Goal: Navigation & Orientation: Find specific page/section

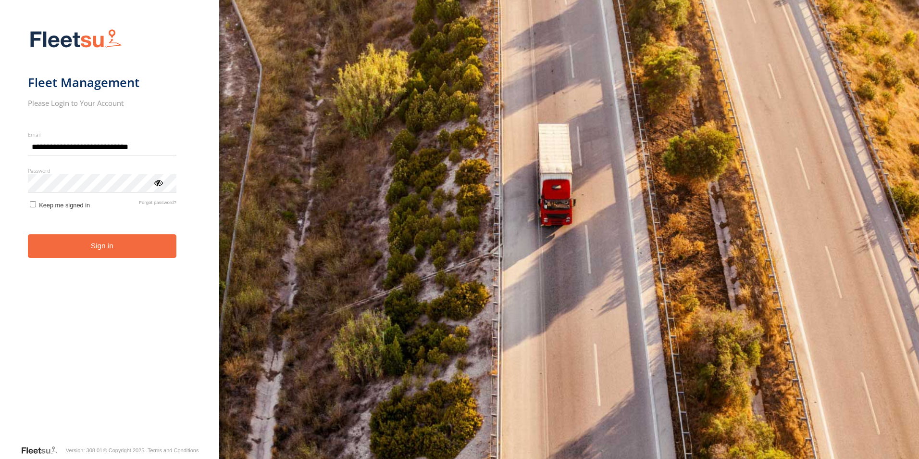
type input "**********"
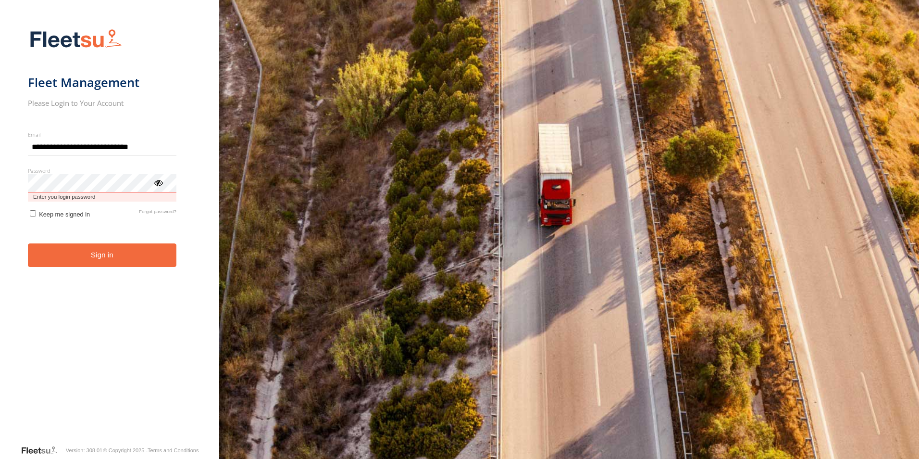
click at [28, 243] on button "Sign in" at bounding box center [102, 255] width 149 height 24
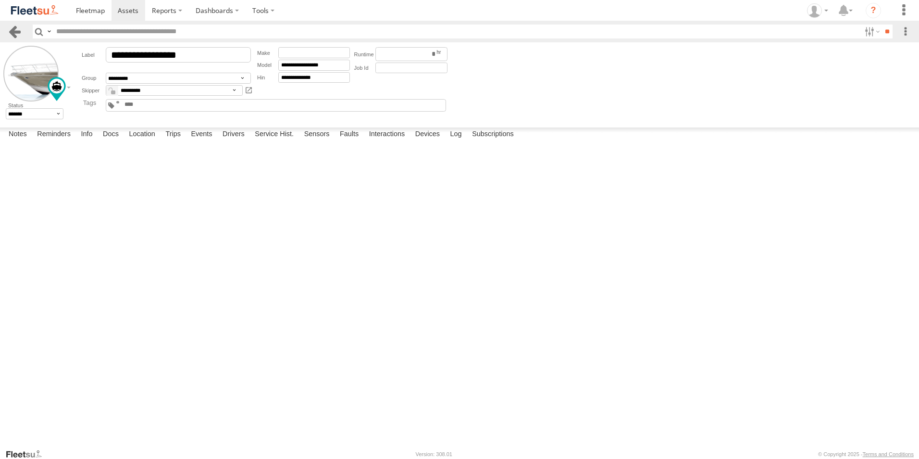
click at [14, 27] on link at bounding box center [15, 32] width 14 height 14
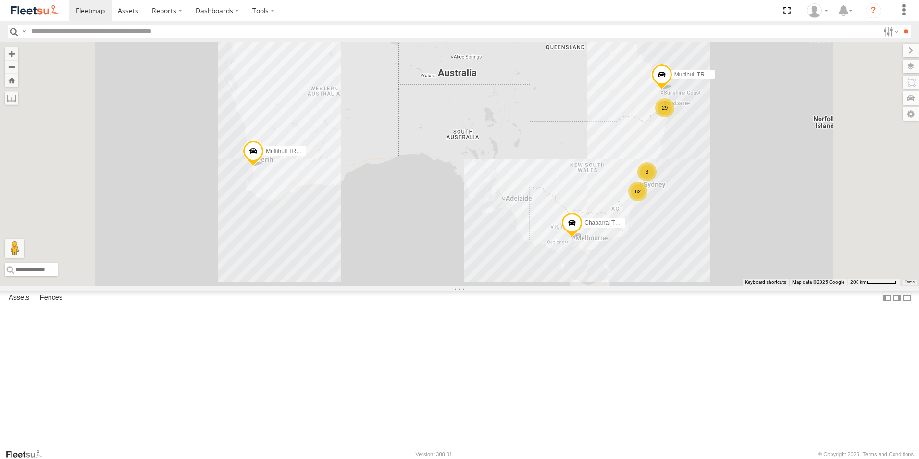
click at [79, 29] on input "text" at bounding box center [453, 32] width 852 height 14
type input "*"
type input "*******"
click at [901, 25] on input "**" at bounding box center [906, 32] width 11 height 14
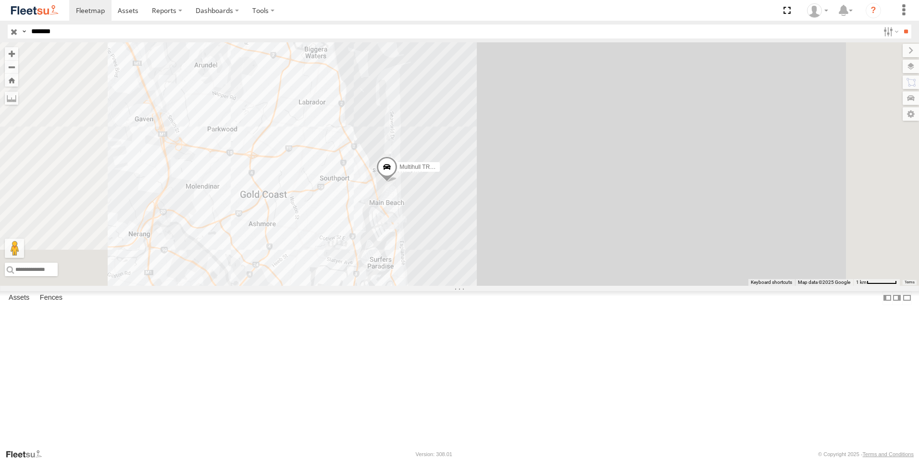
drag, startPoint x: 561, startPoint y: 147, endPoint x: 596, endPoint y: 303, distance: 160.7
click at [596, 286] on div "Multihull TR38974" at bounding box center [459, 163] width 919 height 243
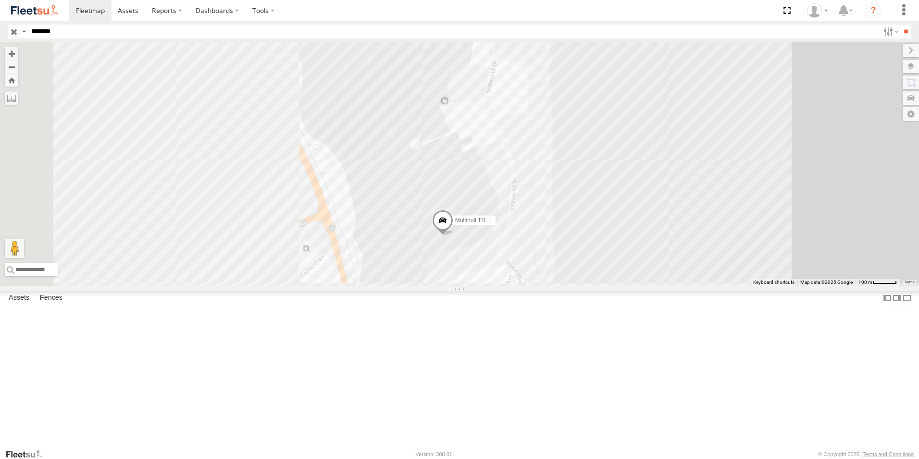
drag, startPoint x: 529, startPoint y: 246, endPoint x: 871, endPoint y: 76, distance: 381.9
click at [872, 77] on div "Multihull TR38974" at bounding box center [459, 163] width 919 height 243
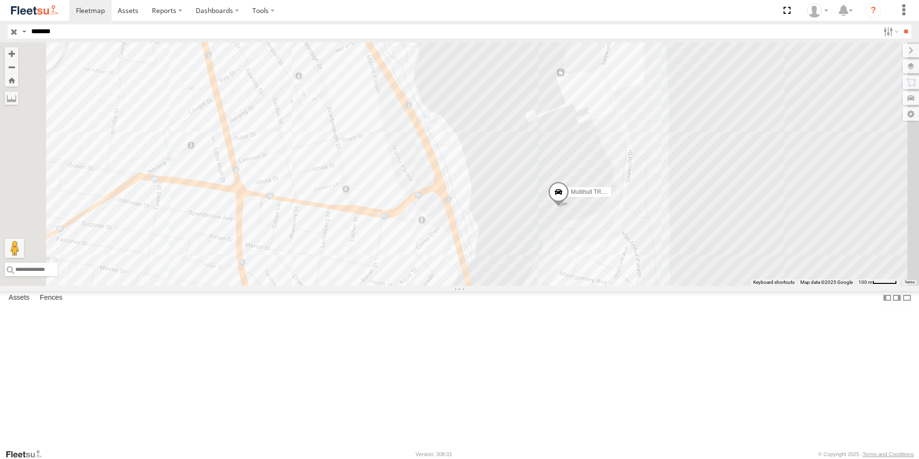
drag, startPoint x: 768, startPoint y: 238, endPoint x: 702, endPoint y: 259, distance: 69.0
click at [728, 286] on div "Multihull TR38974" at bounding box center [459, 163] width 919 height 243
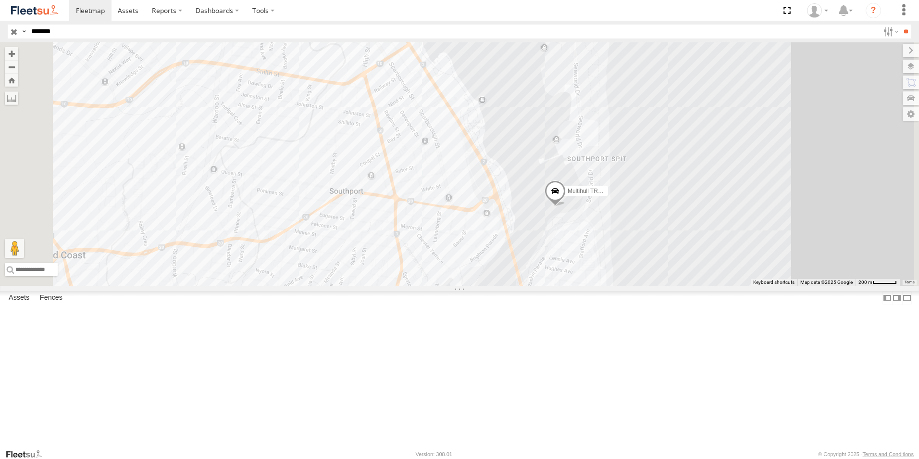
click at [608, 196] on label "Multihull TR38974" at bounding box center [584, 192] width 48 height 10
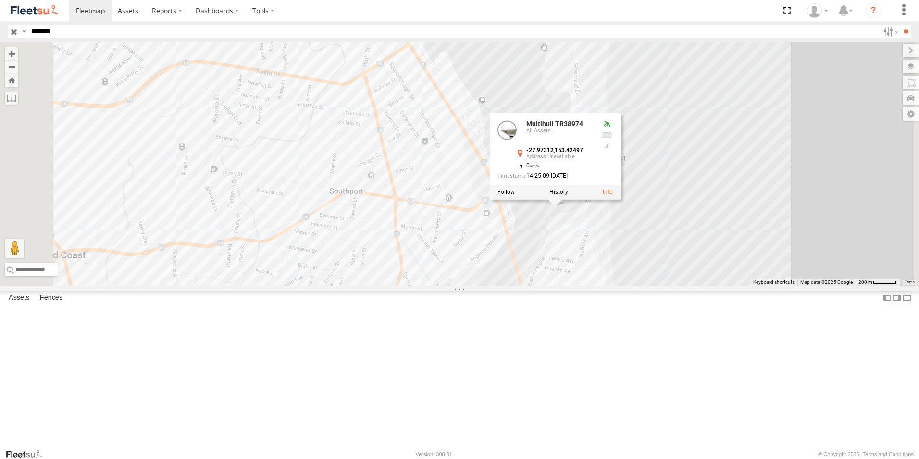
click at [826, 223] on div "Multihull TR38974 Multihull TR38974 All Assets -27.97312 , 153.42497 0 14:25:09…" at bounding box center [459, 163] width 919 height 243
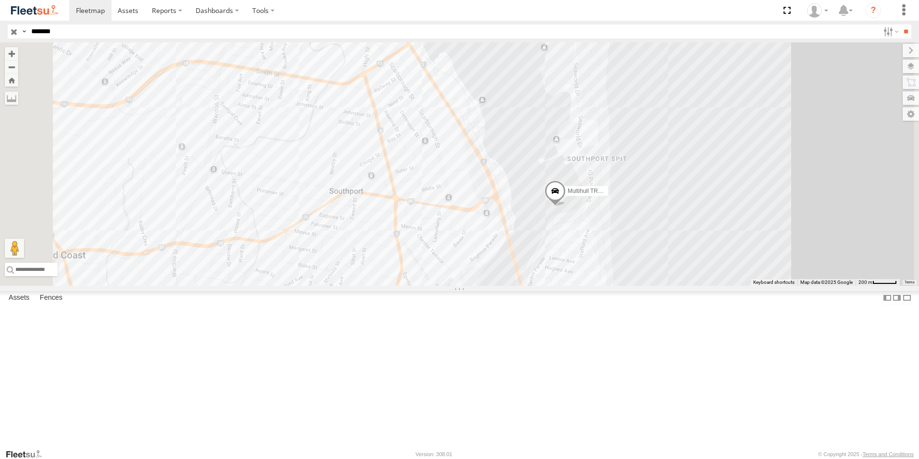
click at [615, 195] on span "Multihull TR38974" at bounding box center [591, 191] width 47 height 7
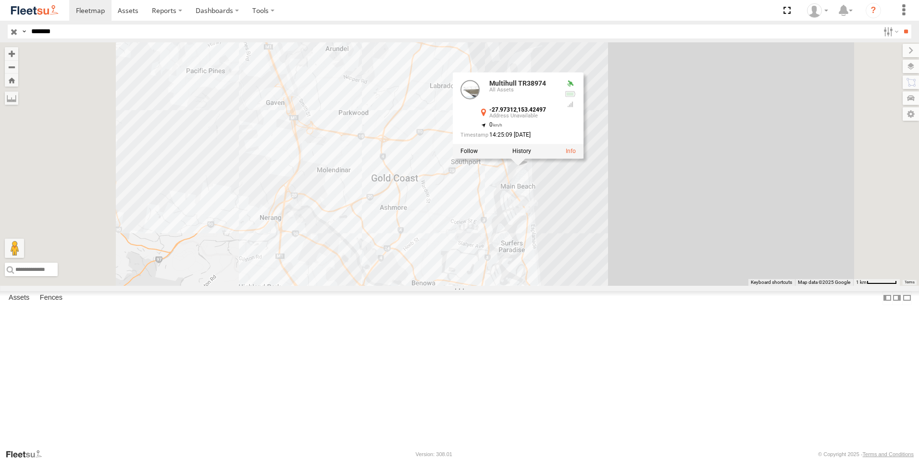
click at [755, 181] on div "Multihull TR38974 Multihull TR38974 All Assets -27.97312 , 153.42497 0 14:25:09…" at bounding box center [459, 163] width 919 height 243
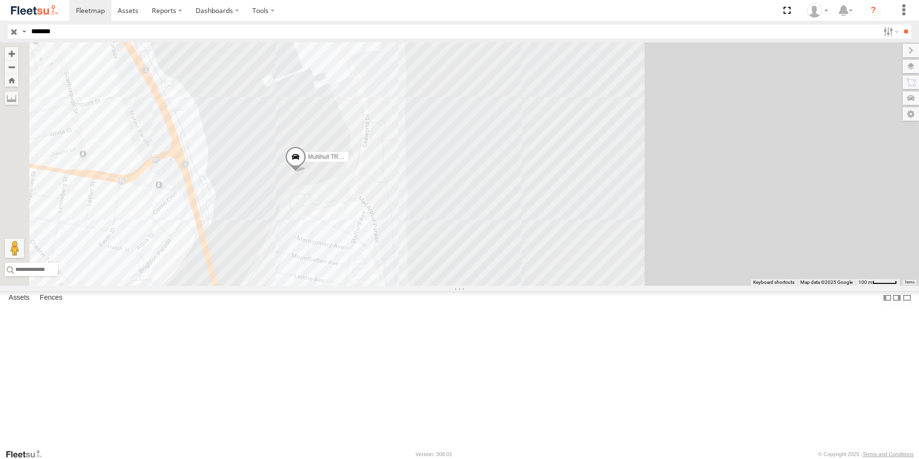
drag, startPoint x: 452, startPoint y: 184, endPoint x: 566, endPoint y: 181, distance: 114.0
click at [566, 181] on div "Multihull TR38974" at bounding box center [459, 163] width 919 height 243
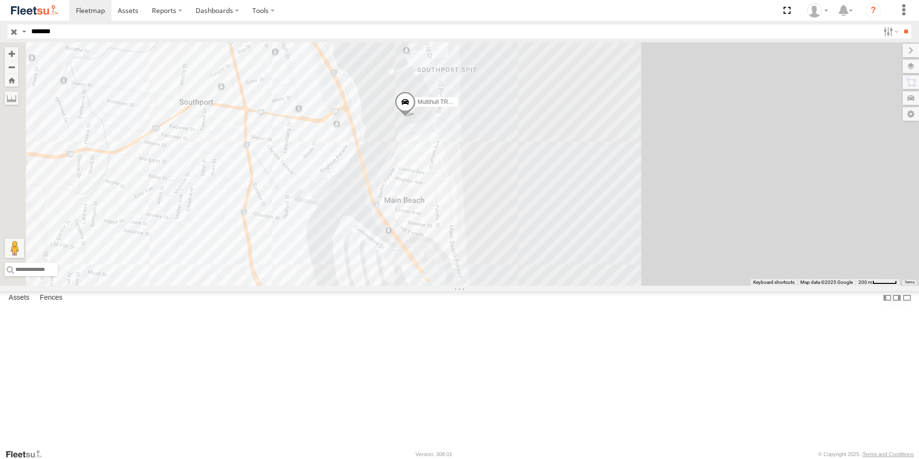
drag, startPoint x: 441, startPoint y: 199, endPoint x: 620, endPoint y: 270, distance: 192.1
click at [620, 270] on div "Multihull TR38974" at bounding box center [459, 163] width 919 height 243
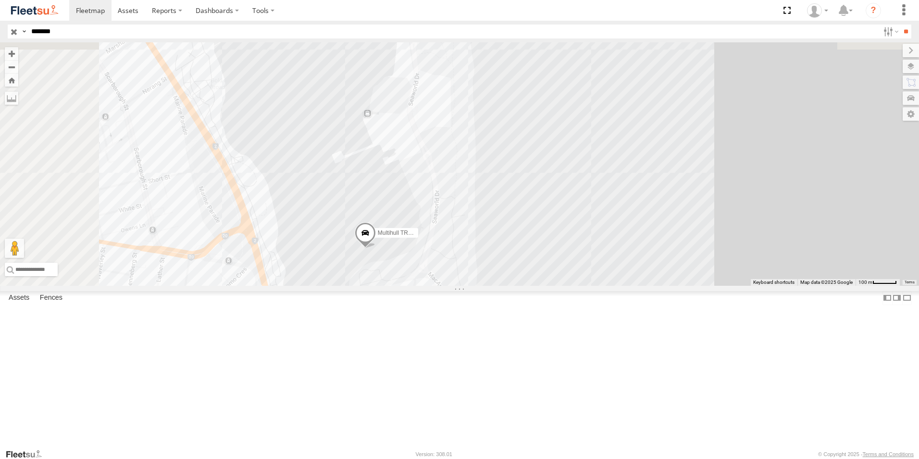
drag, startPoint x: 572, startPoint y: 375, endPoint x: 577, endPoint y: 421, distance: 46.8
click at [577, 286] on div "Multihull TR38974" at bounding box center [459, 163] width 919 height 243
